Goal: Task Accomplishment & Management: Manage account settings

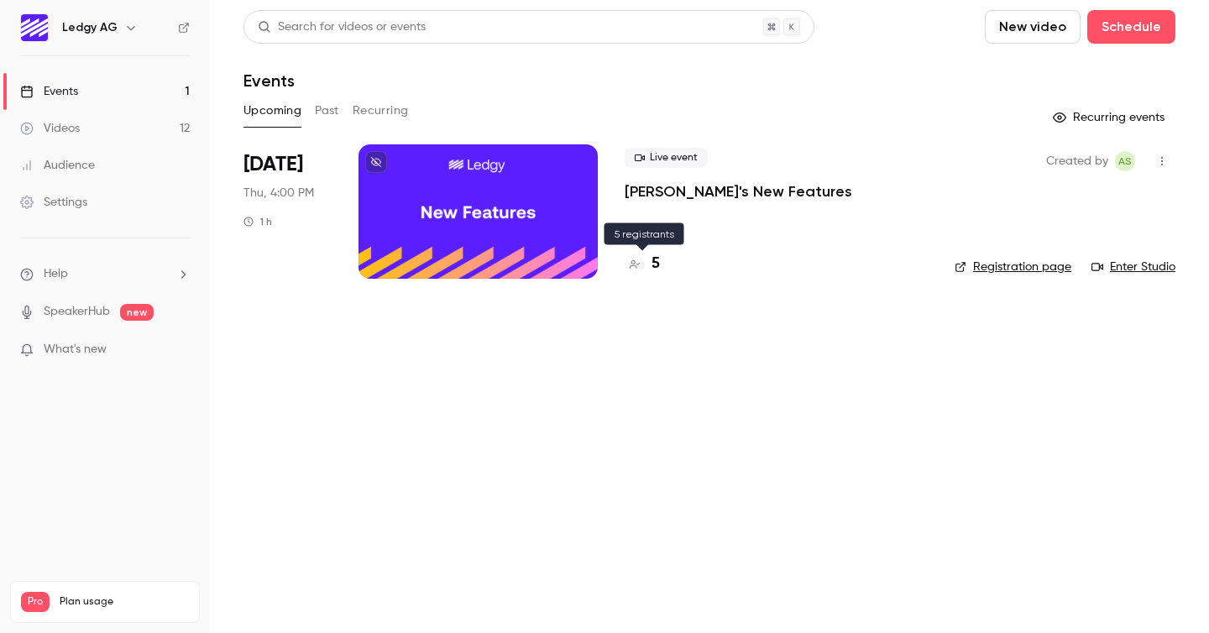
click at [645, 263] on div "5" at bounding box center [642, 264] width 35 height 23
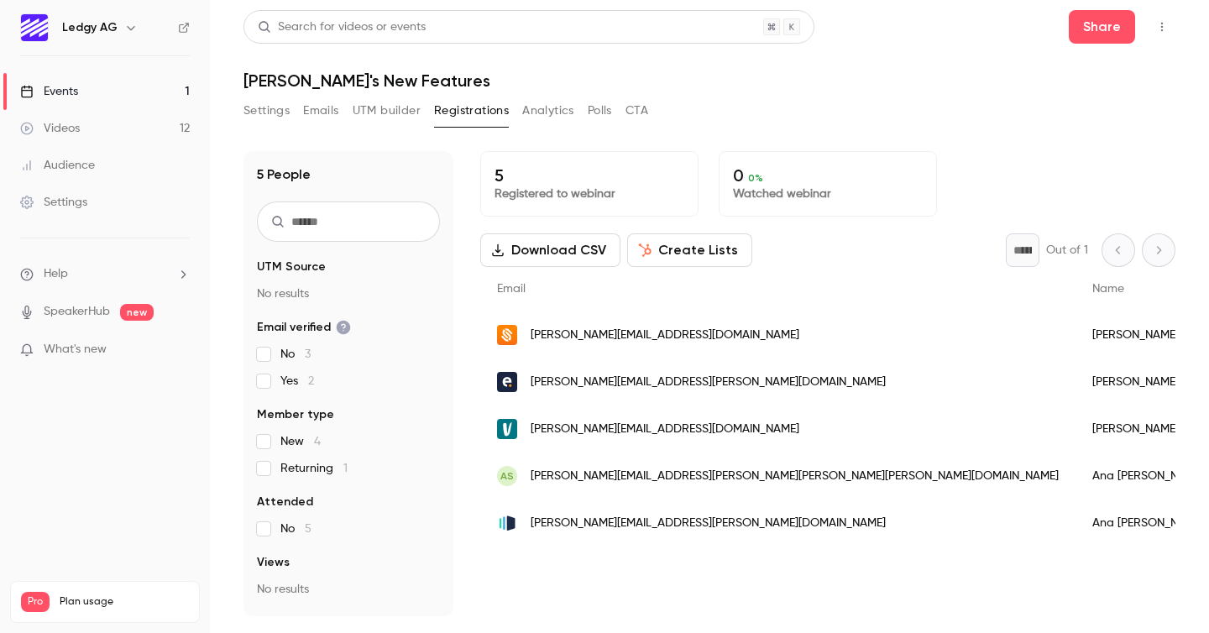
click at [546, 109] on button "Analytics" at bounding box center [548, 110] width 52 height 27
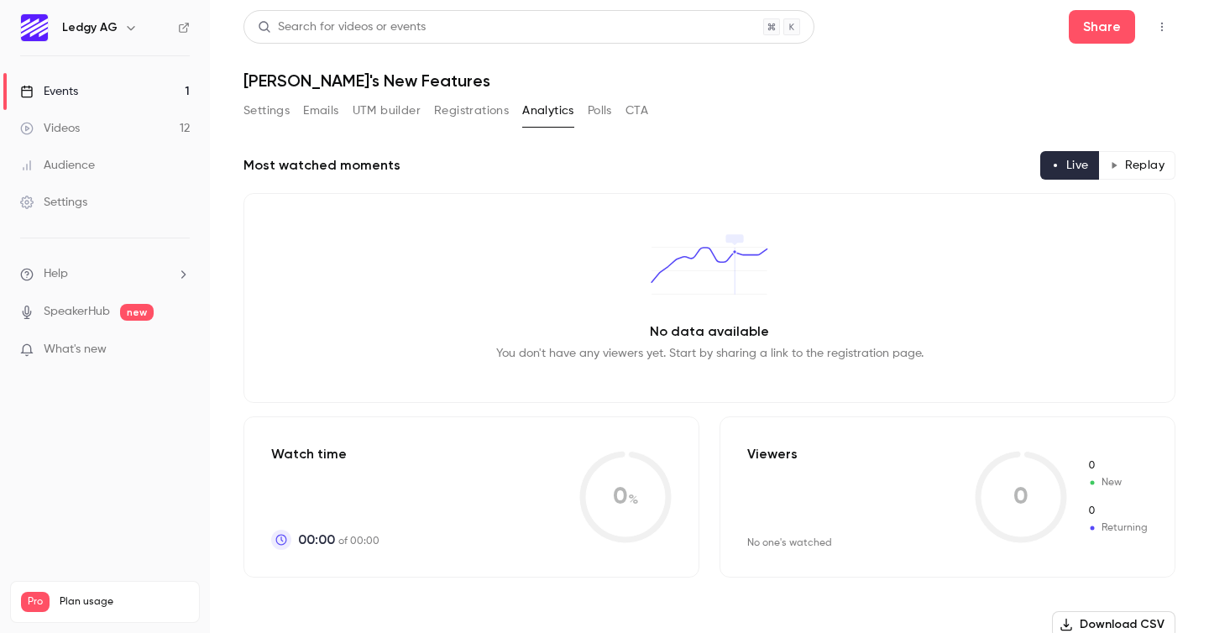
click at [375, 113] on button "UTM builder" at bounding box center [387, 110] width 68 height 27
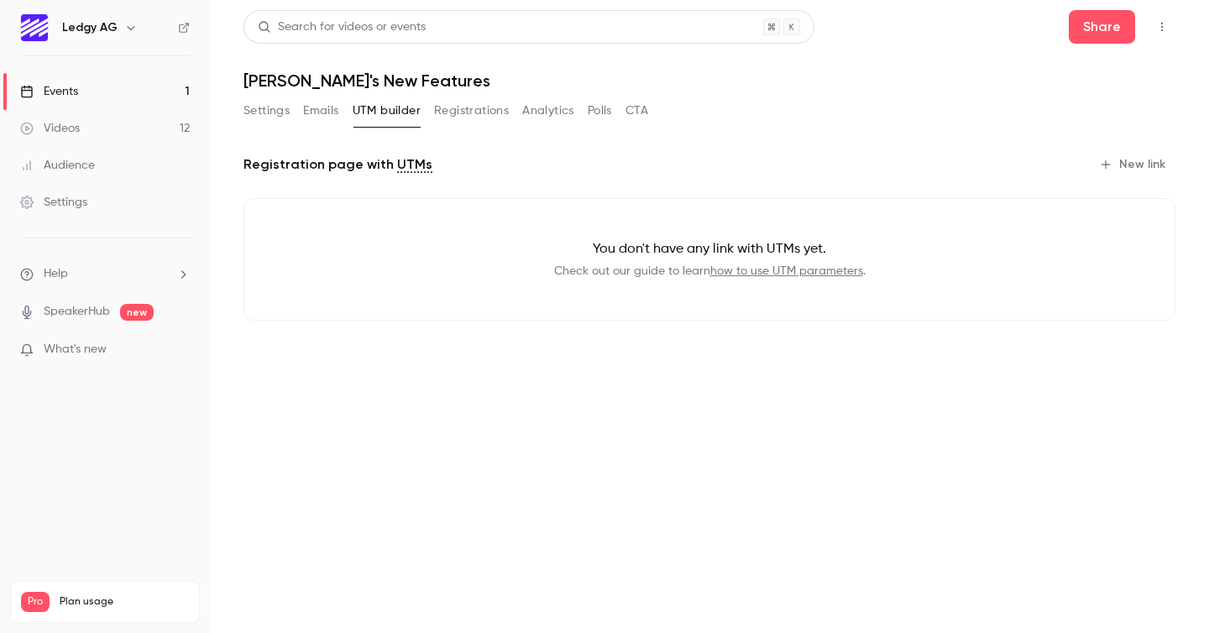
click at [303, 118] on button "Emails" at bounding box center [320, 110] width 35 height 27
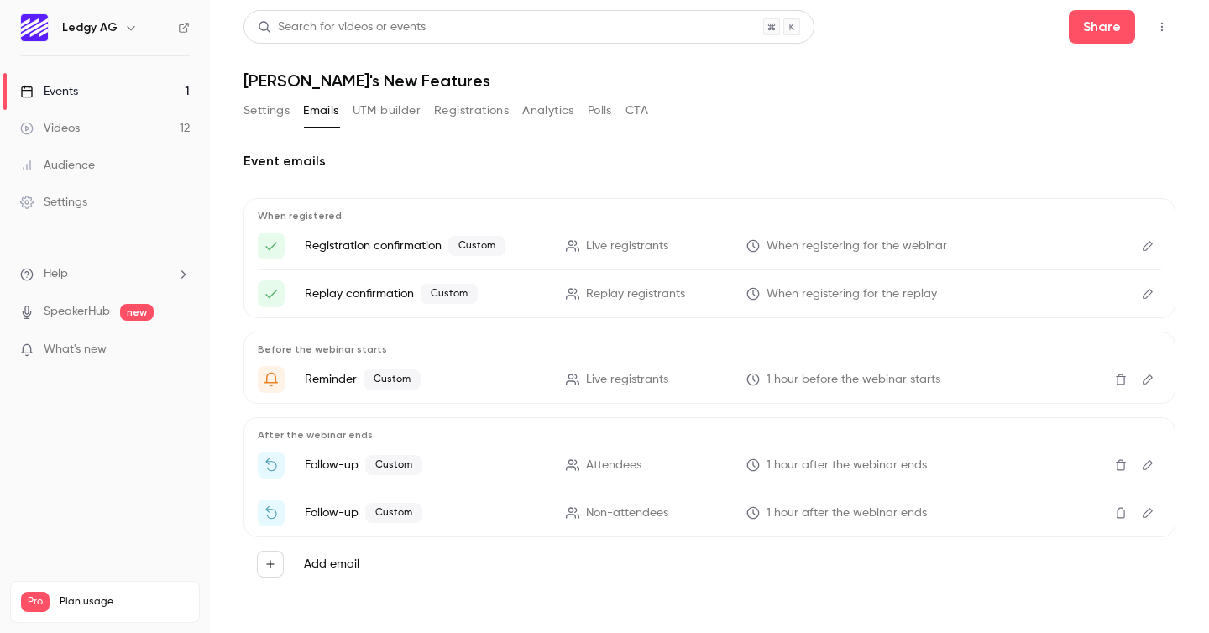
click at [269, 109] on button "Settings" at bounding box center [266, 110] width 46 height 27
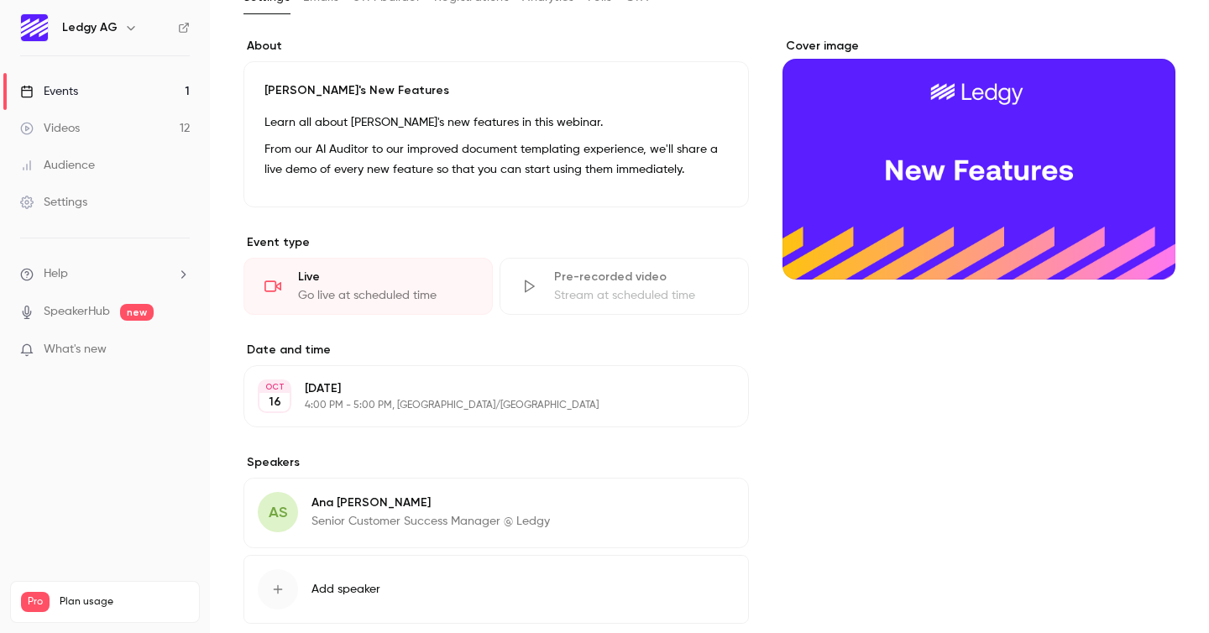
scroll to position [208, 0]
